Goal: Task Accomplishment & Management: Complete application form

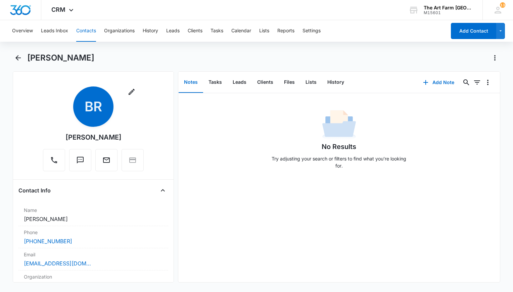
click at [80, 33] on button "Contacts" at bounding box center [86, 31] width 20 height 22
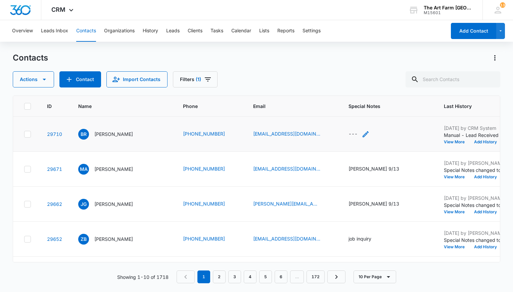
click at [362, 133] on icon "Special Notes - - Select to Edit Field" at bounding box center [366, 134] width 8 height 8
click at [332, 87] on textarea "Special Notes" at bounding box center [349, 79] width 80 height 38
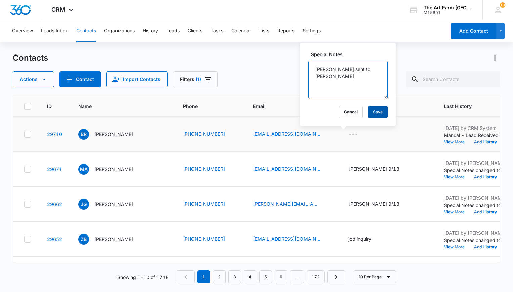
type textarea "[PERSON_NAME] sent to [PERSON_NAME]"
click at [368, 113] on button "Save" at bounding box center [378, 112] width 20 height 13
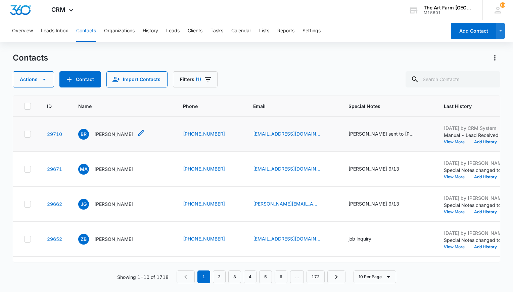
click at [137, 132] on icon "Name - Brittany Recalde - Select to Edit Field" at bounding box center [141, 133] width 8 height 8
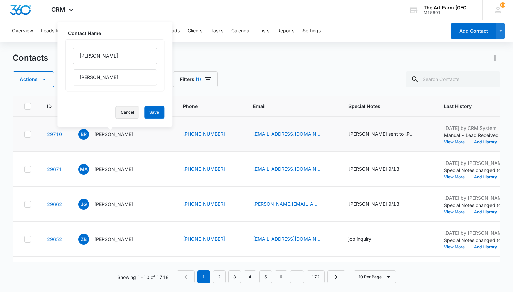
click at [118, 117] on button "Cancel" at bounding box center [128, 112] width 24 height 13
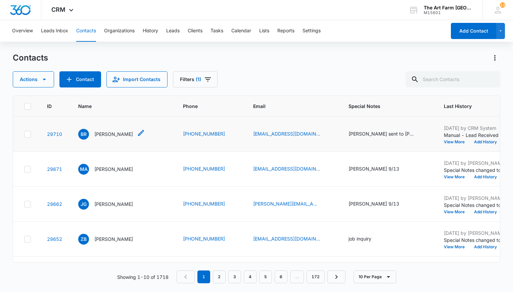
click at [109, 133] on p "[PERSON_NAME]" at bounding box center [113, 133] width 39 height 7
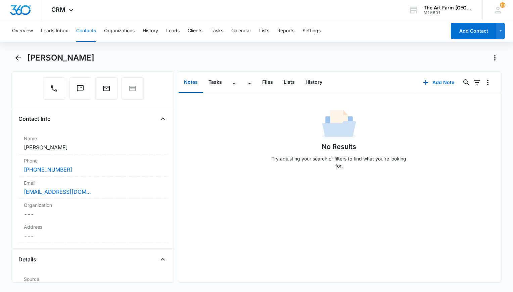
scroll to position [77, 0]
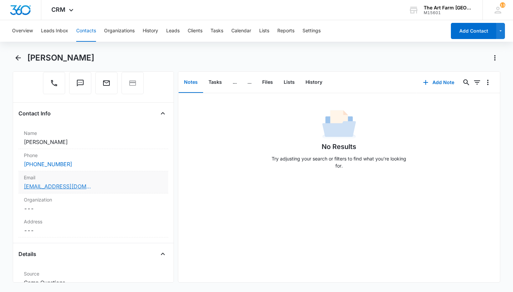
click at [90, 185] on link "[EMAIL_ADDRESS][DOMAIN_NAME]" at bounding box center [57, 186] width 67 height 8
click at [131, 190] on div "Email Cancel Save Changes [EMAIL_ADDRESS][DOMAIN_NAME]" at bounding box center [93, 182] width 150 height 22
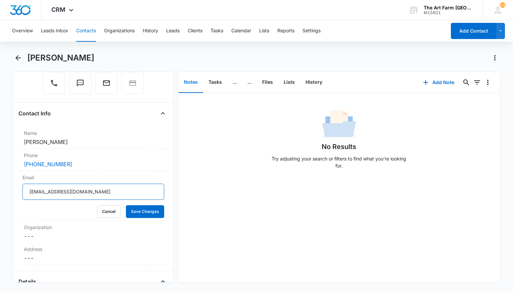
drag, startPoint x: 132, startPoint y: 192, endPoint x: 12, endPoint y: 195, distance: 120.0
click at [12, 195] on main "[PERSON_NAME] Remove BR [PERSON_NAME] Contact Info Name Cancel Save Changes [PE…" at bounding box center [256, 171] width 513 height 238
click at [237, 80] on button "..." at bounding box center [235, 82] width 15 height 21
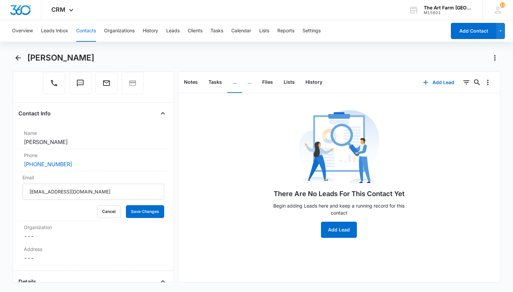
click at [247, 84] on button "..." at bounding box center [249, 82] width 15 height 21
click at [233, 82] on button "..." at bounding box center [235, 82] width 15 height 21
click at [336, 229] on button "Add Lead" at bounding box center [339, 229] width 36 height 16
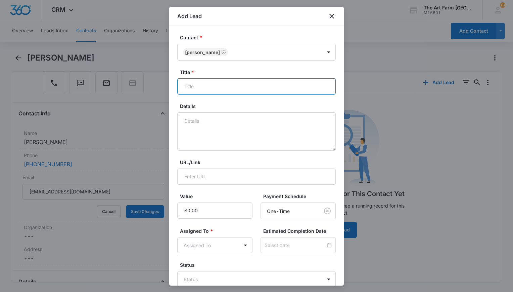
click at [208, 88] on input "Title *" at bounding box center [256, 86] width 159 height 16
type input "Interested in 2s Preschool"
click at [242, 245] on body "CRM Apps Websites CRM Brand The Art Farm NYC M15601 Your Accounts View All 13 E…" at bounding box center [256, 146] width 513 height 292
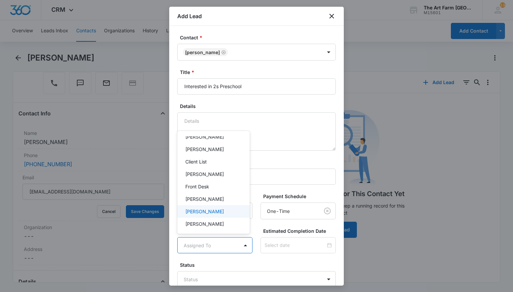
scroll to position [35, 0]
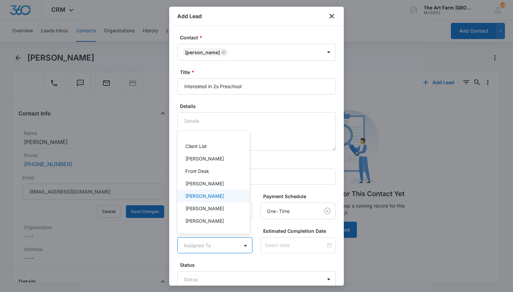
click at [206, 196] on p "[PERSON_NAME]" at bounding box center [205, 195] width 39 height 7
click at [276, 160] on div at bounding box center [256, 146] width 513 height 292
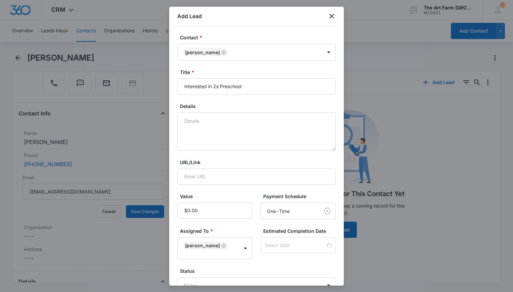
scroll to position [46, 0]
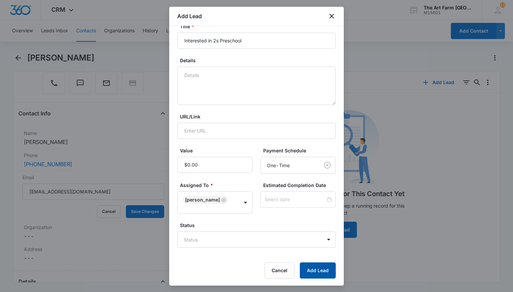
click at [315, 266] on button "Add Lead" at bounding box center [318, 270] width 36 height 16
